Goal: Check status: Check status

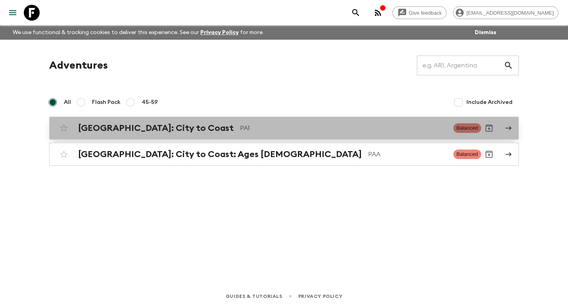
click at [165, 131] on h2 "[GEOGRAPHIC_DATA]: City to Coast" at bounding box center [155, 128] width 155 height 10
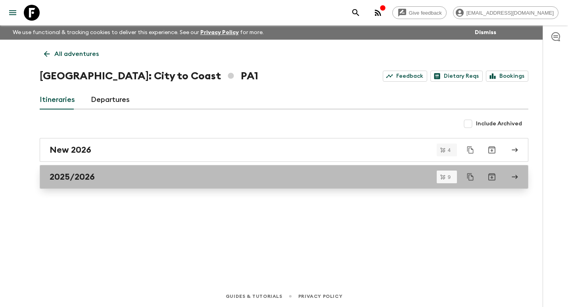
click at [107, 171] on link "2025/2026" at bounding box center [284, 177] width 488 height 24
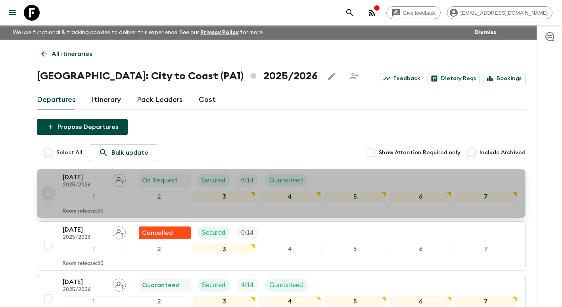
click at [47, 193] on input "checkbox" at bounding box center [48, 194] width 16 height 16
checkbox input "true"
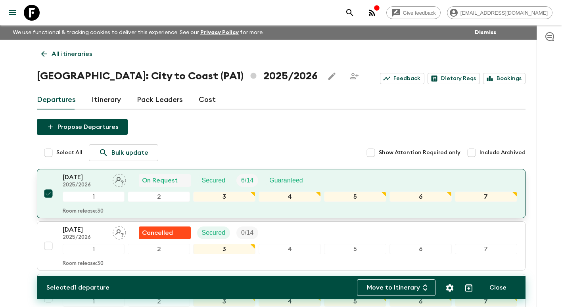
click at [88, 175] on p "[DATE]" at bounding box center [85, 177] width 44 height 10
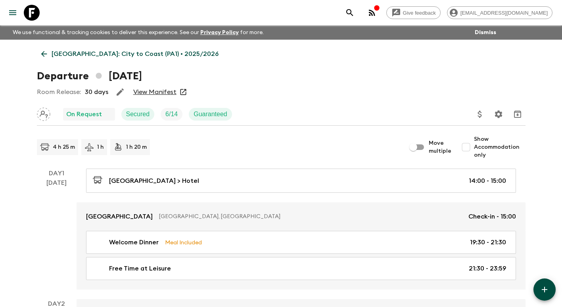
click at [169, 94] on link "View Manifest" at bounding box center [154, 92] width 43 height 8
